Goal: Task Accomplishment & Management: Manage account settings

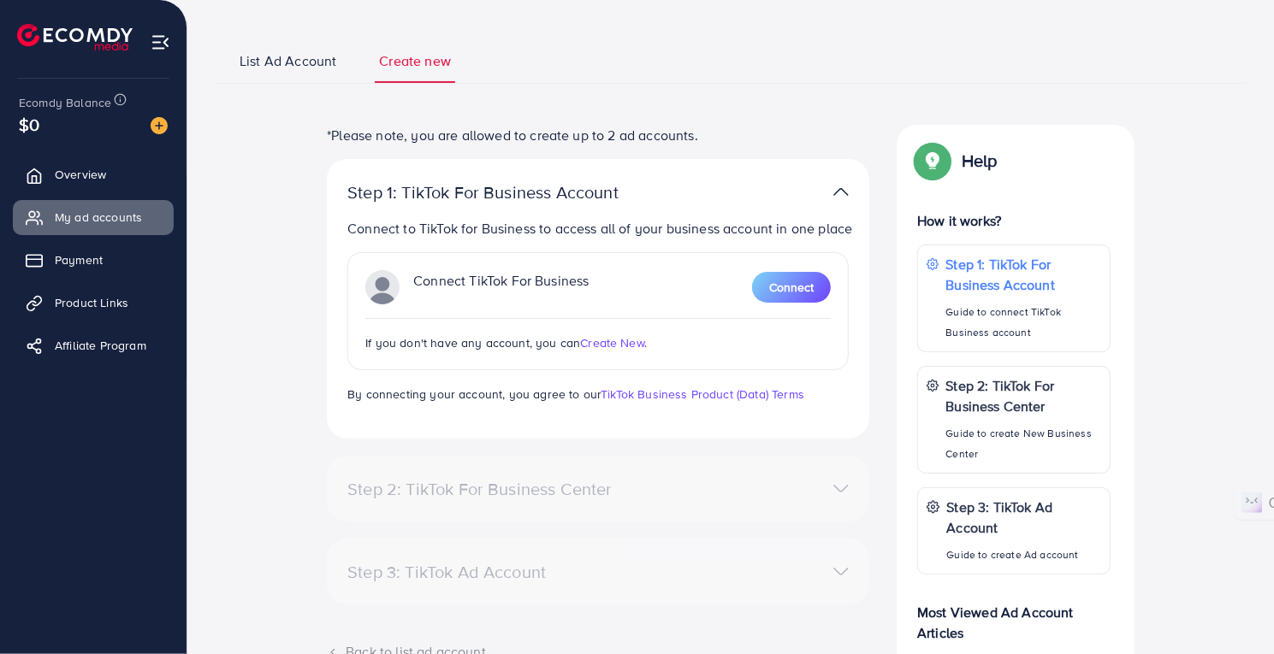
scroll to position [88, 0]
click at [795, 285] on span "Connect" at bounding box center [791, 288] width 44 height 17
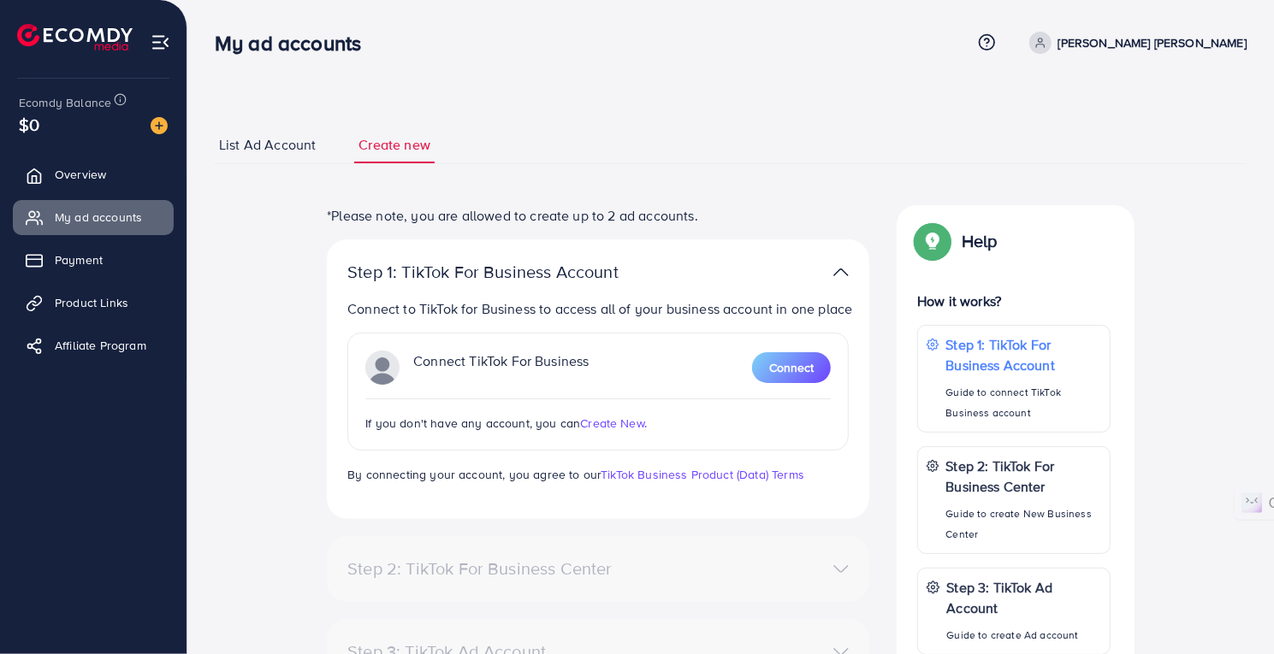
scroll to position [257, 0]
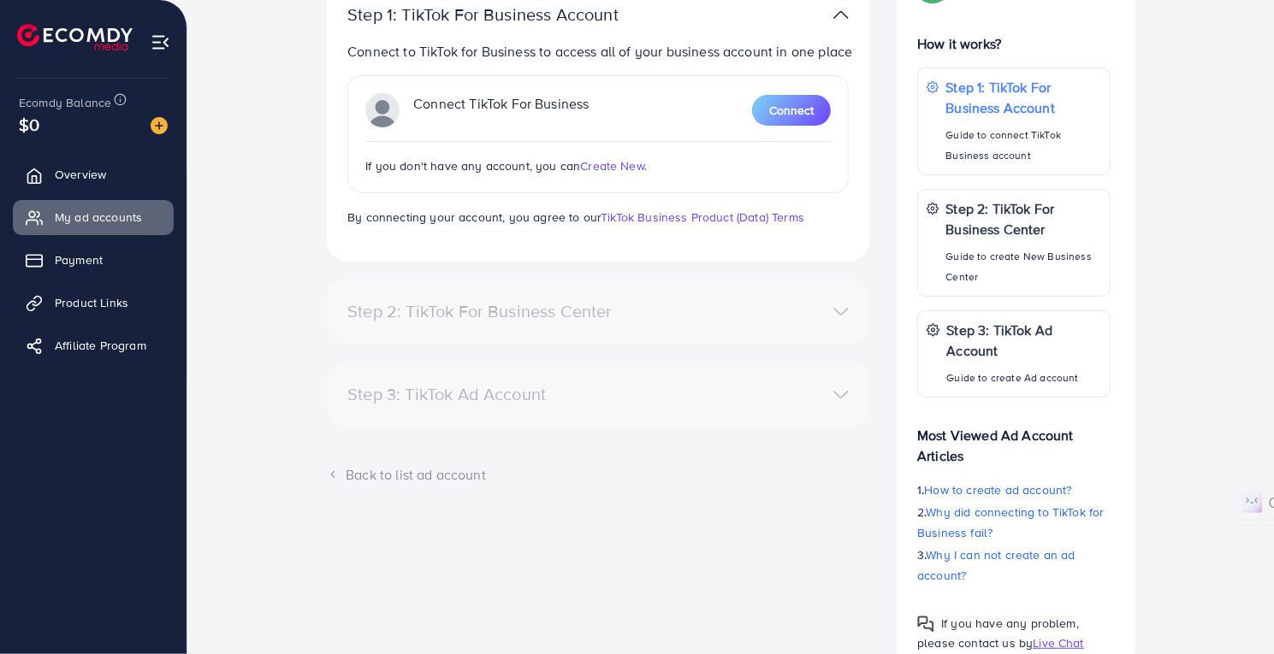
click at [840, 310] on div "Step 2: TikTok For Business Center" at bounding box center [598, 311] width 529 height 25
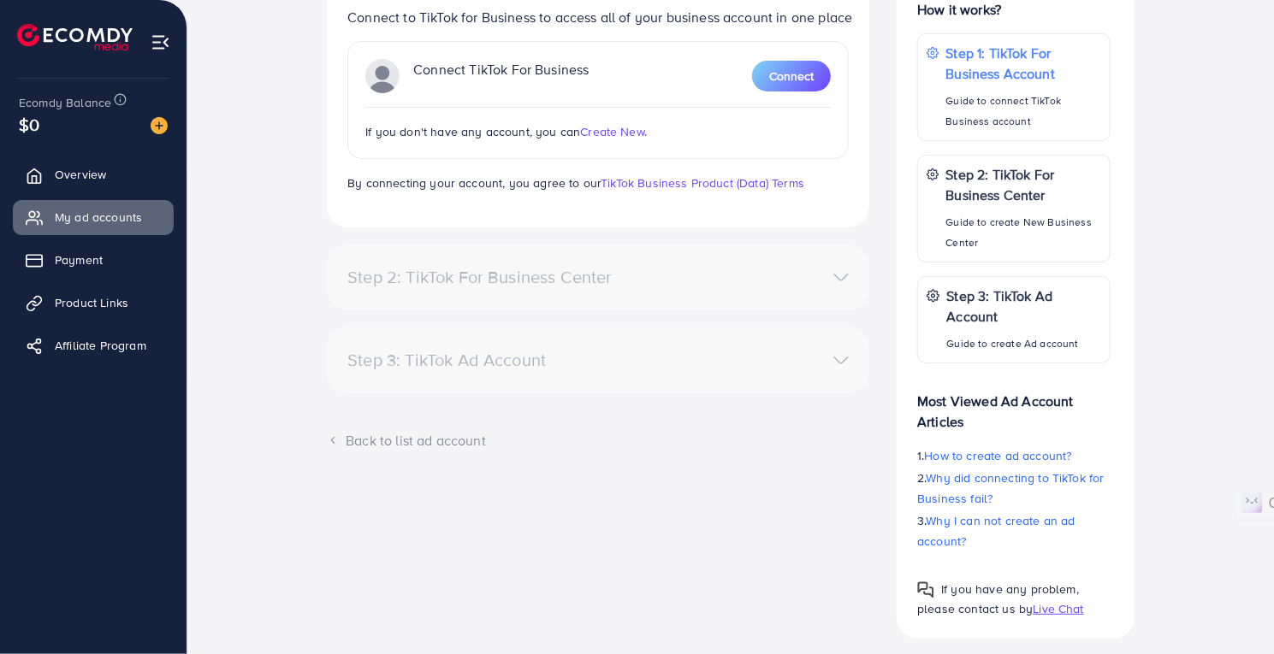
scroll to position [322, 0]
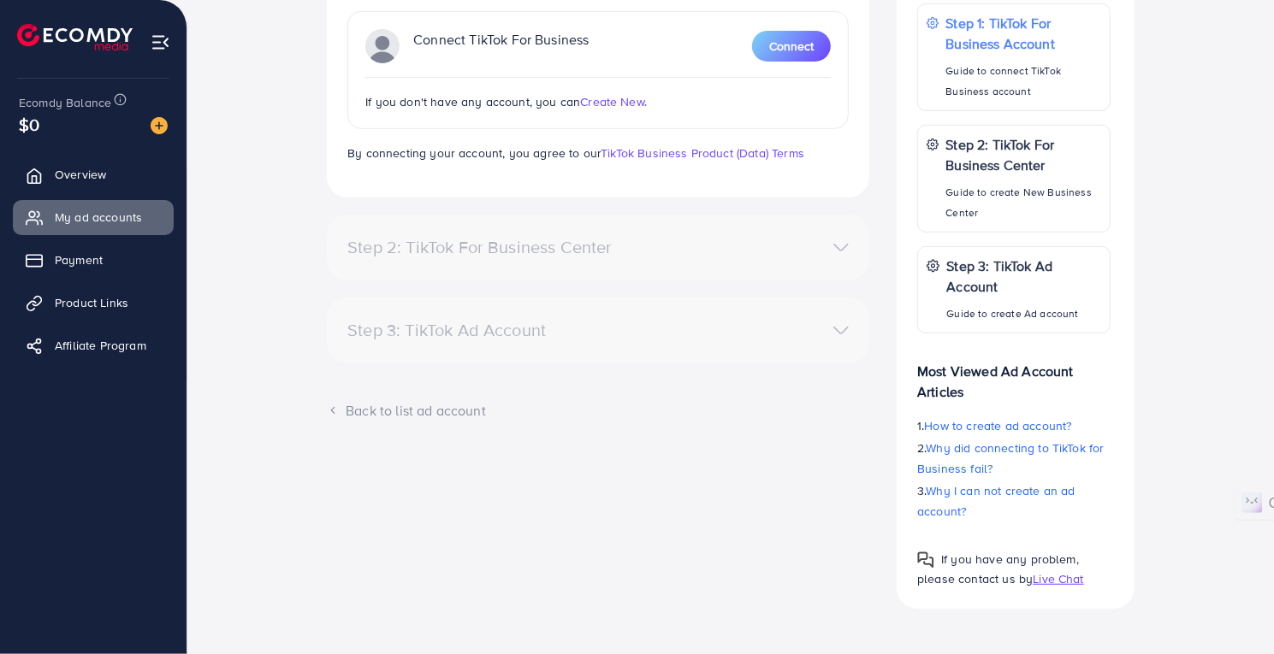
click at [647, 256] on div "Step 2: TikTok For Business Center" at bounding box center [598, 247] width 529 height 25
click at [612, 325] on div "Step 3: TikTok Ad Account" at bounding box center [510, 330] width 352 height 21
click at [108, 260] on link "Payment" at bounding box center [93, 260] width 161 height 34
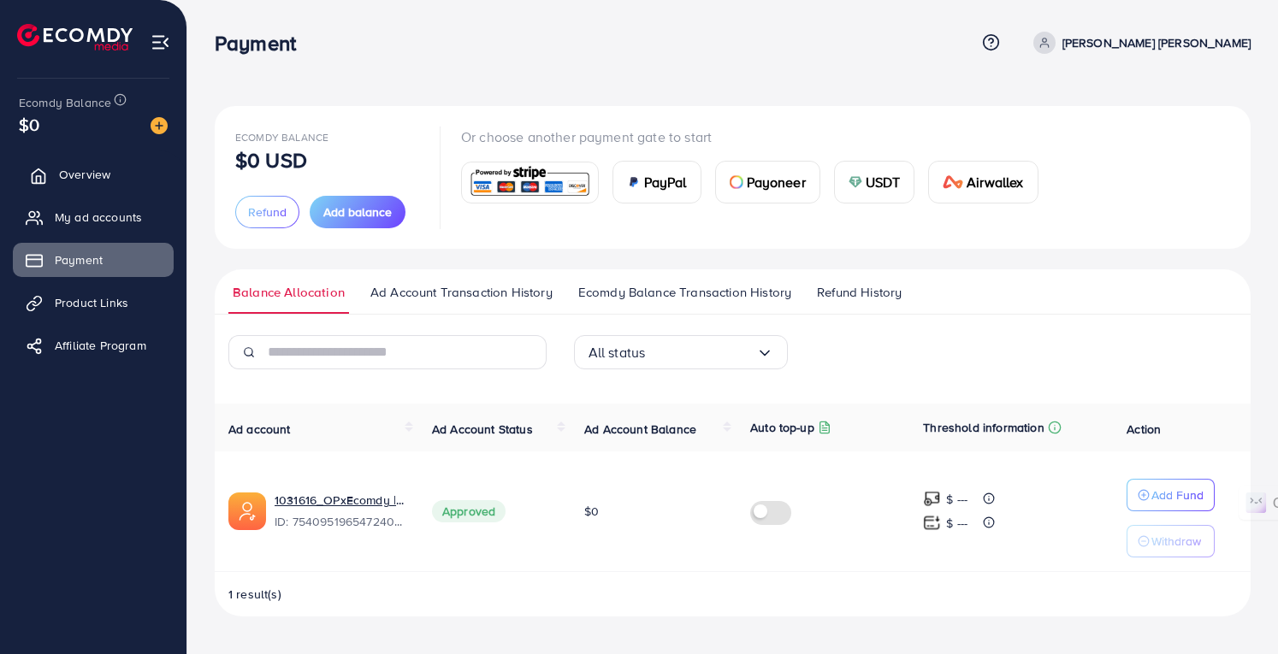
click at [125, 174] on link "Overview" at bounding box center [93, 174] width 161 height 34
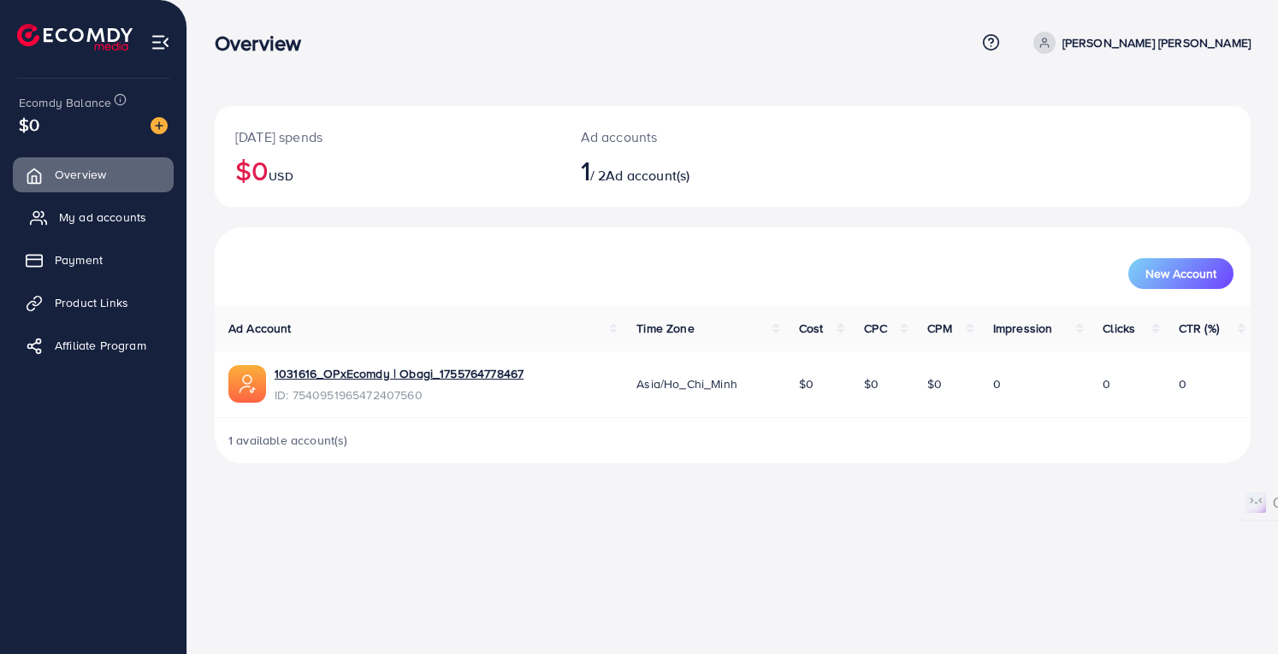
click at [109, 223] on span "My ad accounts" at bounding box center [102, 217] width 87 height 17
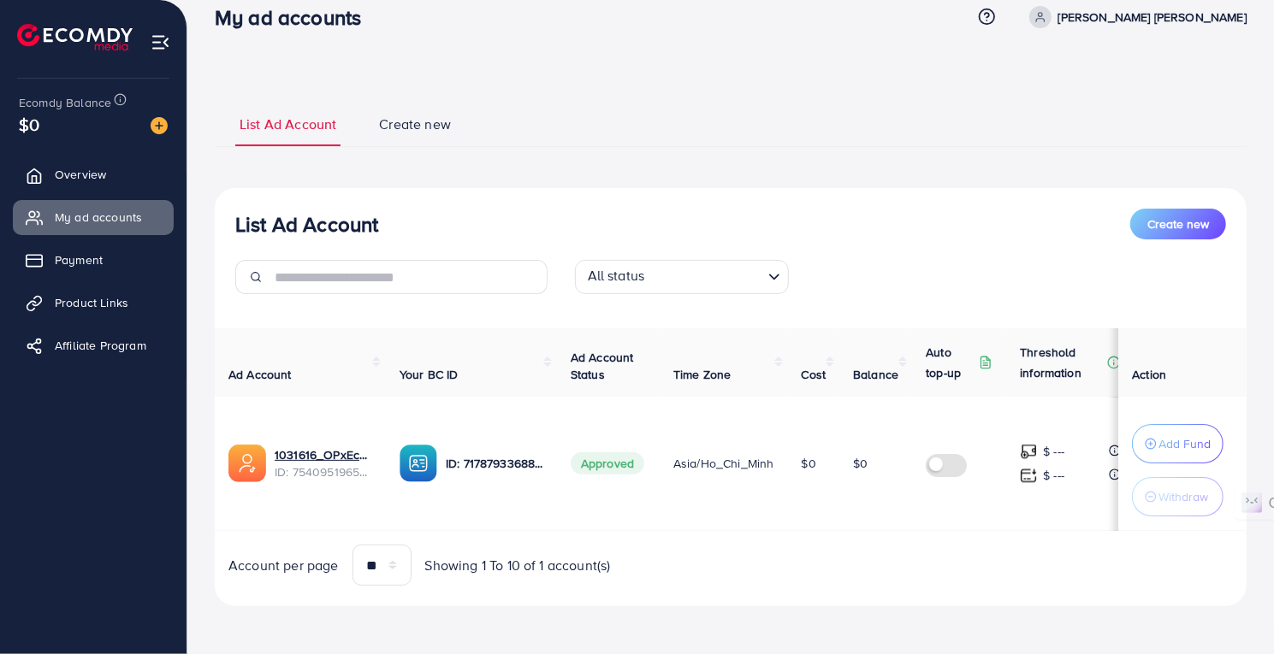
click at [722, 455] on span "Asia/Ho_Chi_Minh" at bounding box center [723, 463] width 101 height 17
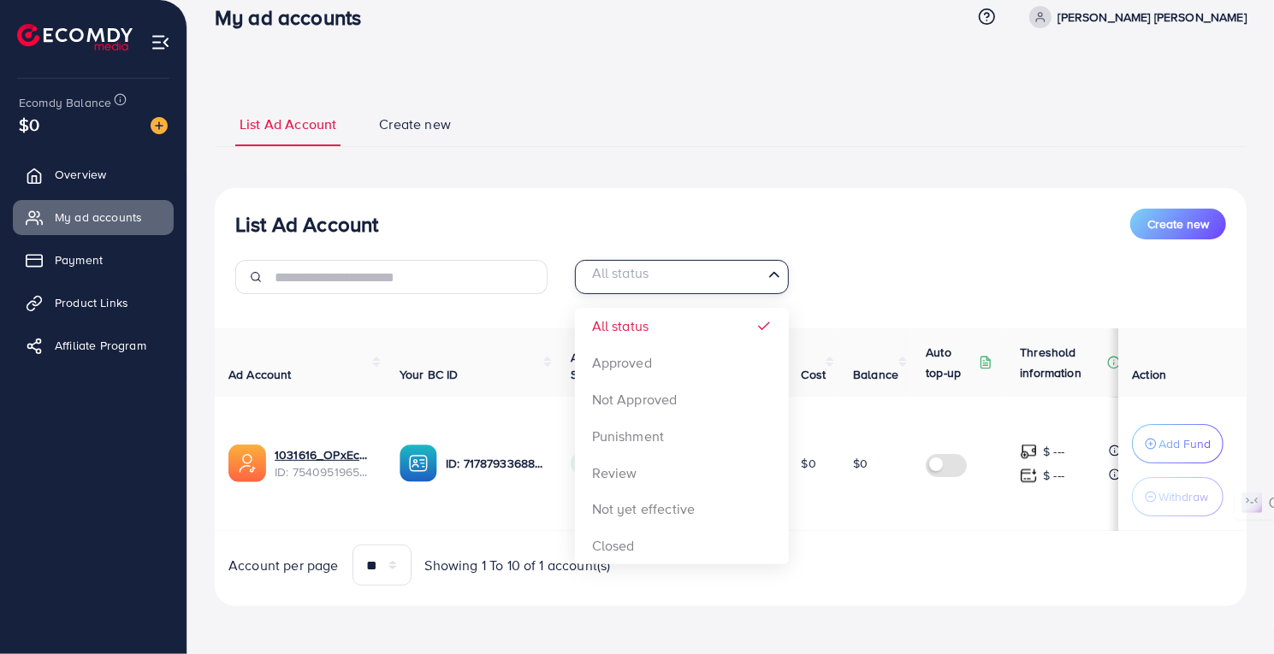
click at [727, 271] on input "Search for option" at bounding box center [671, 277] width 179 height 27
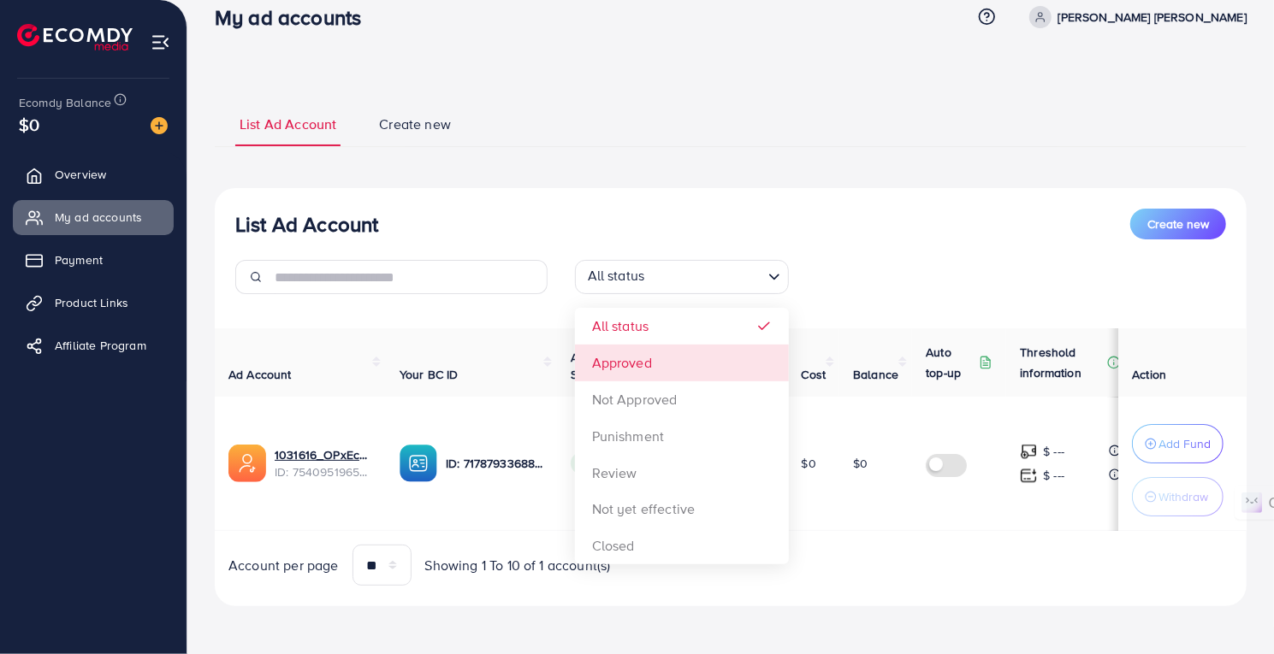
click at [884, 241] on div "List Ad Account Create new All status Loading... All status Approved Not Approv…" at bounding box center [731, 258] width 1032 height 99
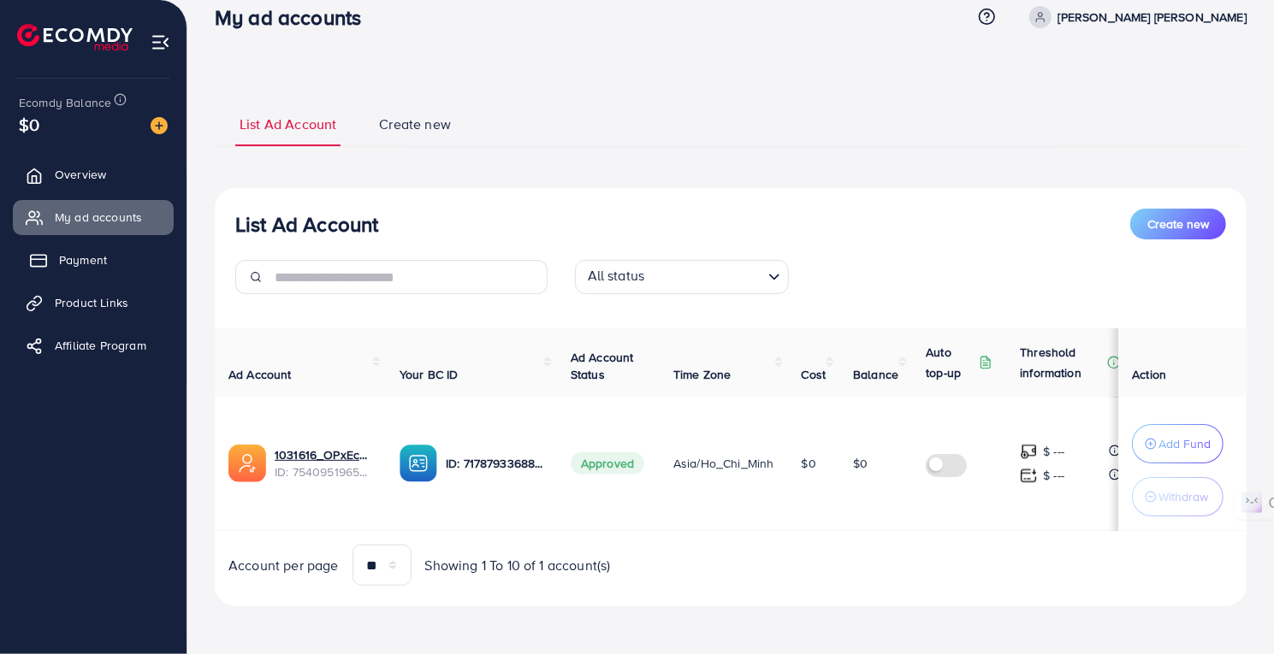
click at [99, 259] on span "Payment" at bounding box center [83, 259] width 48 height 17
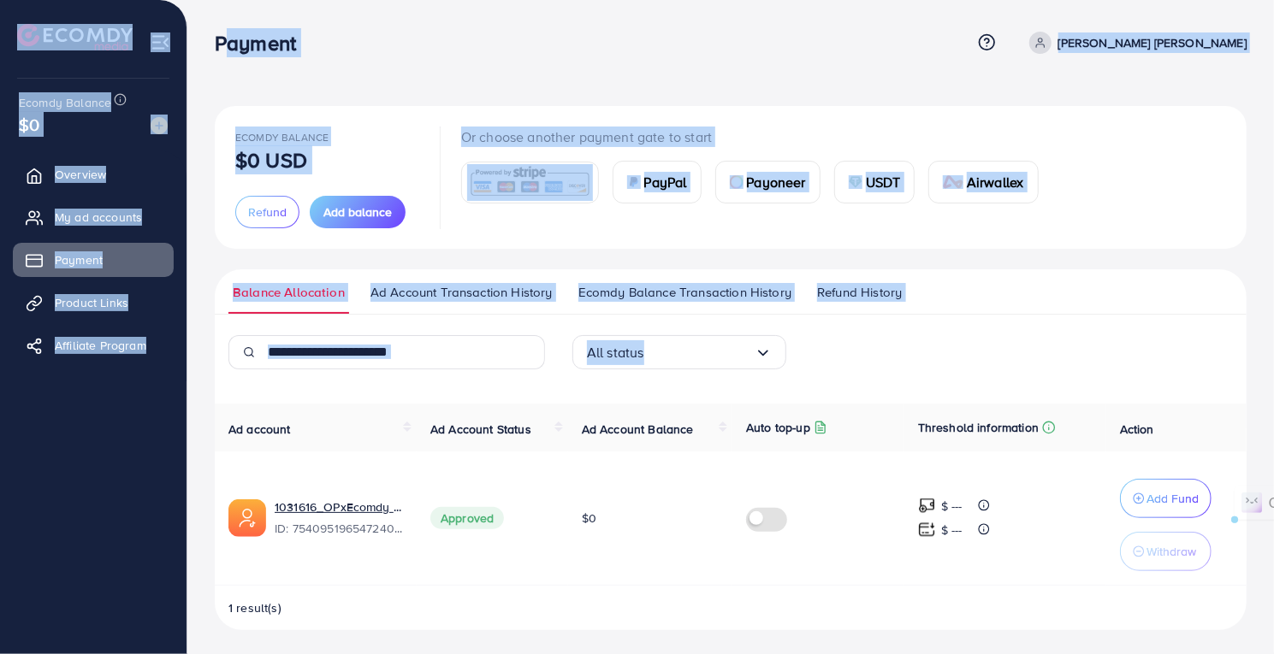
drag, startPoint x: 205, startPoint y: 38, endPoint x: 1006, endPoint y: 326, distance: 850.6
click at [1006, 326] on div "Payment Help Center Contact Support Plans and Pricing Term and policy About Us …" at bounding box center [637, 329] width 1274 height 658
click at [946, 355] on div "All status Loading..." at bounding box center [731, 359] width 1032 height 48
drag, startPoint x: 946, startPoint y: 355, endPoint x: 245, endPoint y: 31, distance: 772.7
click at [245, 31] on div "Payment Help Center Contact Support Plans and Pricing Term and policy About Us …" at bounding box center [637, 329] width 1274 height 658
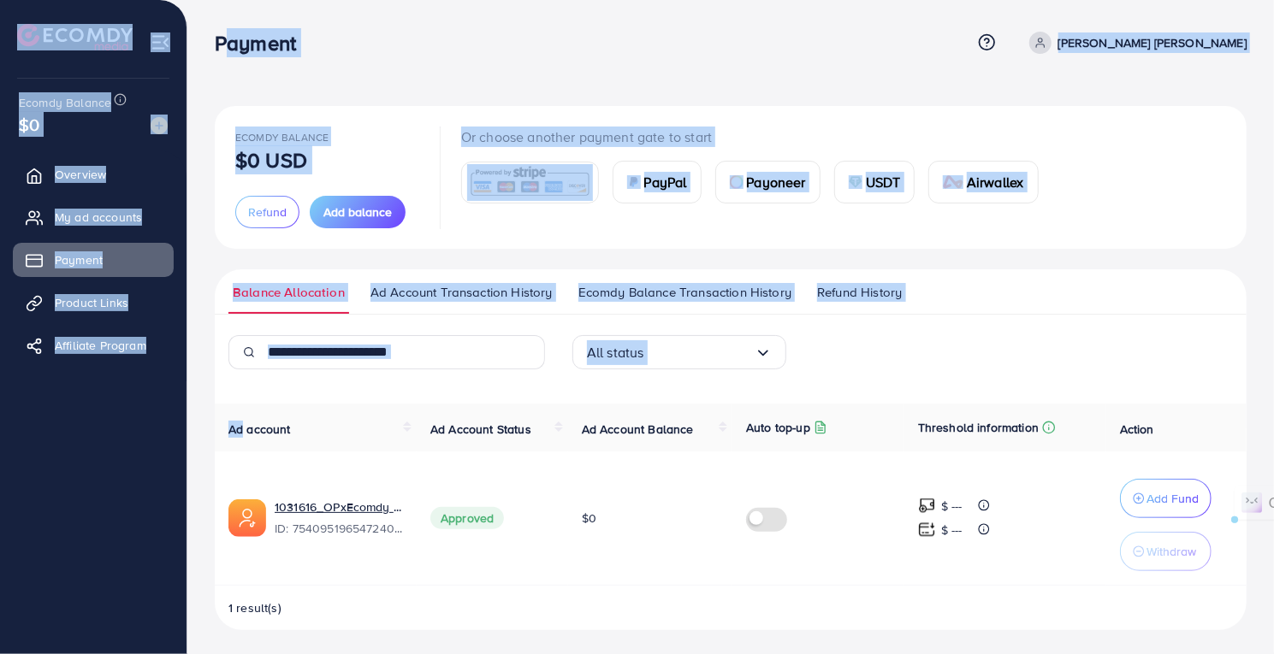
click at [245, 31] on h3 "Payment" at bounding box center [262, 43] width 95 height 25
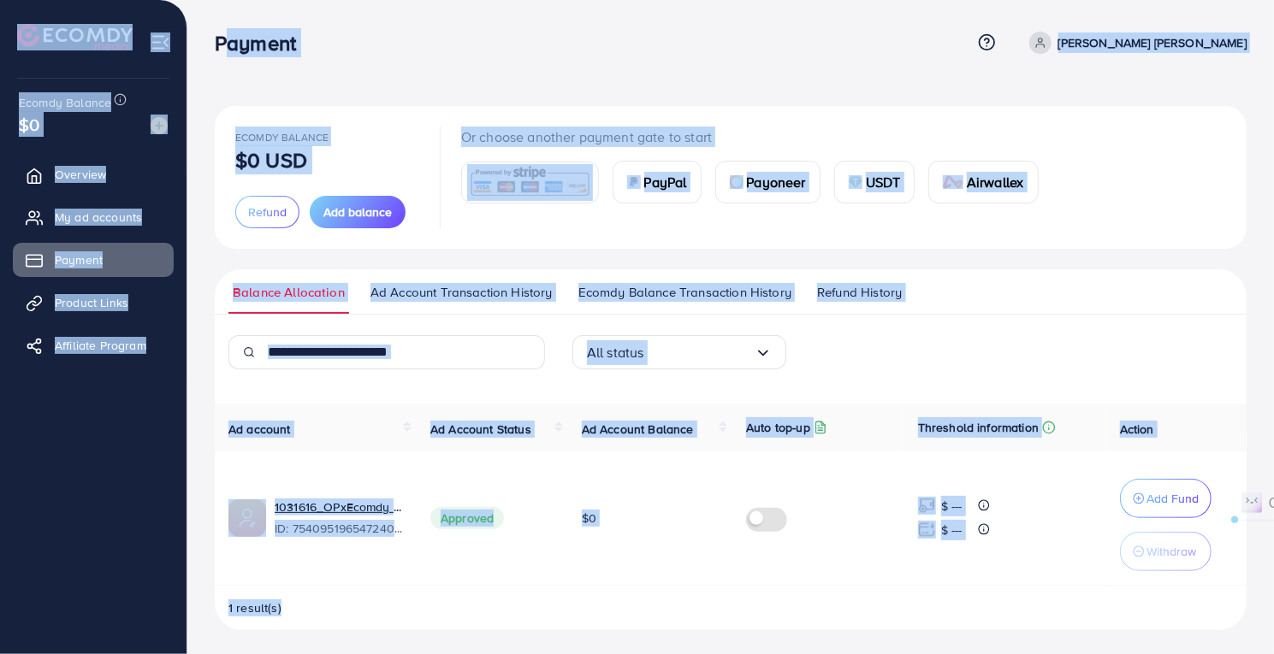
drag, startPoint x: 245, startPoint y: 31, endPoint x: 1154, endPoint y: 622, distance: 1084.5
click at [1154, 622] on div "Payment Help Center Contact Support Plans and Pricing Term and policy About Us …" at bounding box center [637, 329] width 1274 height 658
click at [1142, 613] on div "1 result(s)" at bounding box center [731, 615] width 1032 height 31
drag, startPoint x: 1142, startPoint y: 613, endPoint x: 3, endPoint y: 18, distance: 1284.7
click at [3, 18] on div "Payment Help Center Contact Support Plans and Pricing Term and policy About Us …" at bounding box center [637, 329] width 1274 height 658
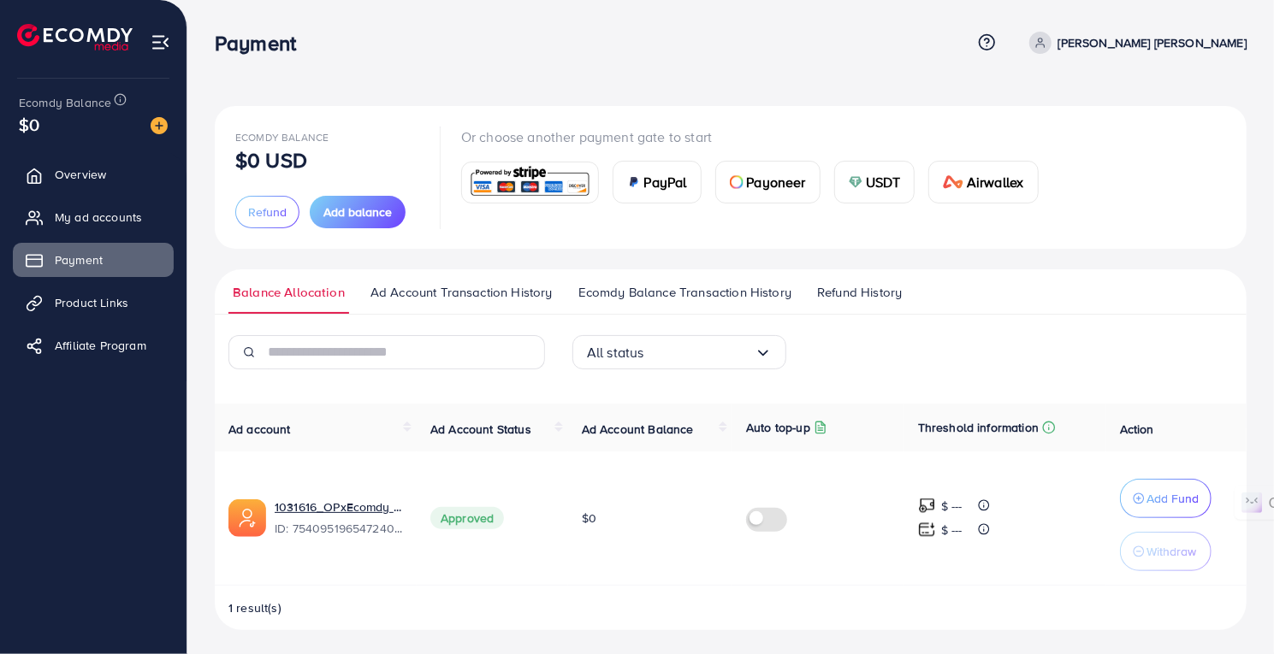
click at [334, 23] on div "Payment Help Center Contact Support Plans and Pricing Term and policy About Us …" at bounding box center [731, 43] width 1032 height 46
